Goal: Information Seeking & Learning: Learn about a topic

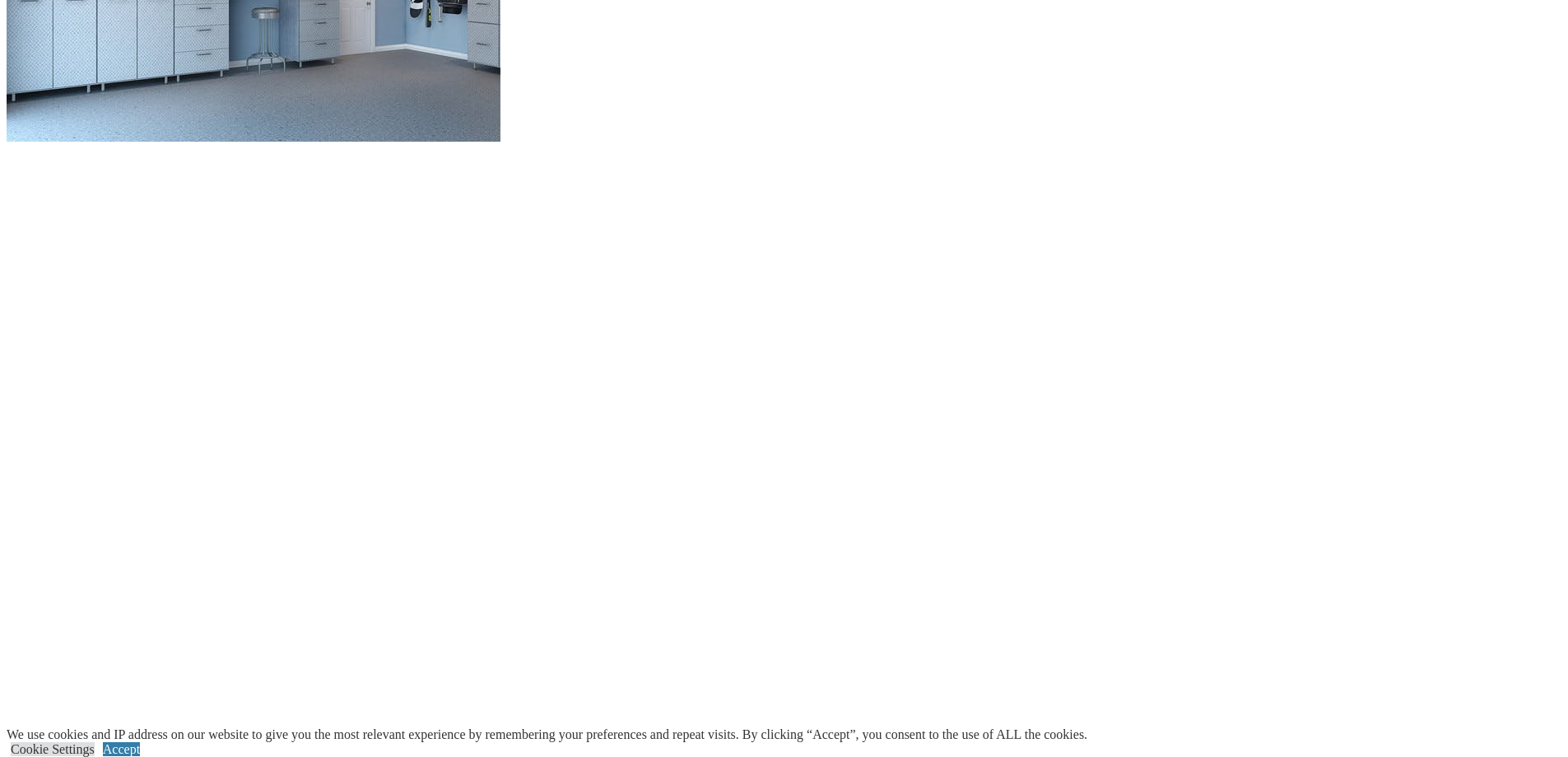
scroll to position [1811, 0]
